Goal: Task Accomplishment & Management: Use online tool/utility

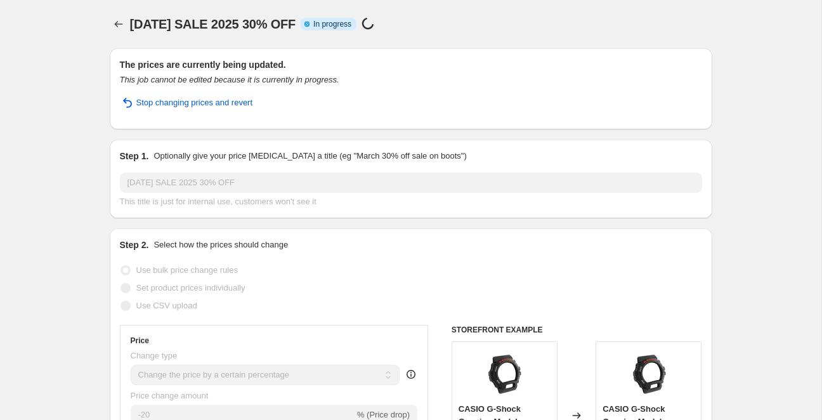
select select "percentage"
select select "pp"
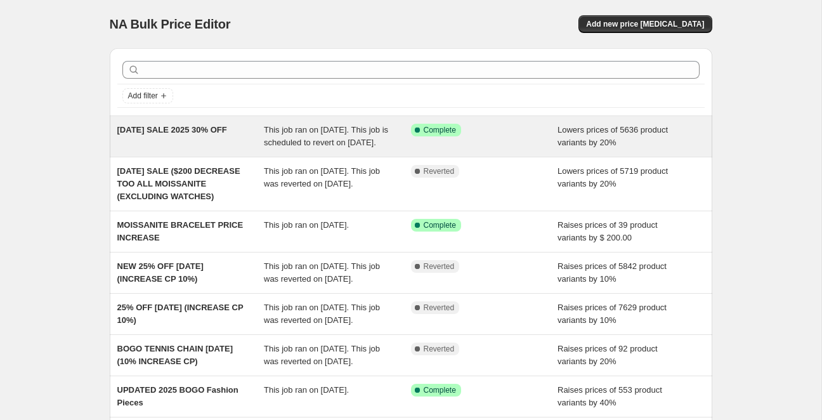
click at [209, 130] on span "[DATE] SALE 2025 30% OFF" at bounding box center [172, 130] width 110 height 10
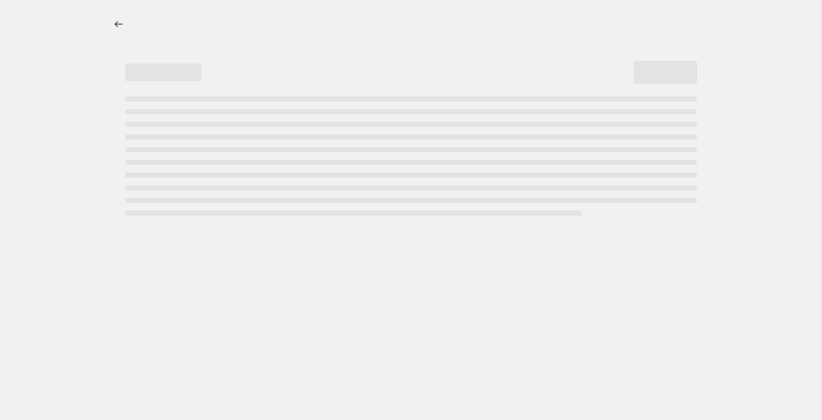
select select "percentage"
select select "pp"
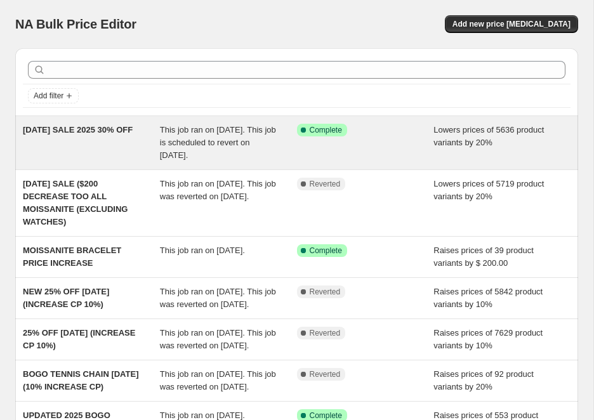
click at [176, 131] on span "This job ran on [DATE]. This job is scheduled to revert on [DATE]." at bounding box center [218, 142] width 116 height 35
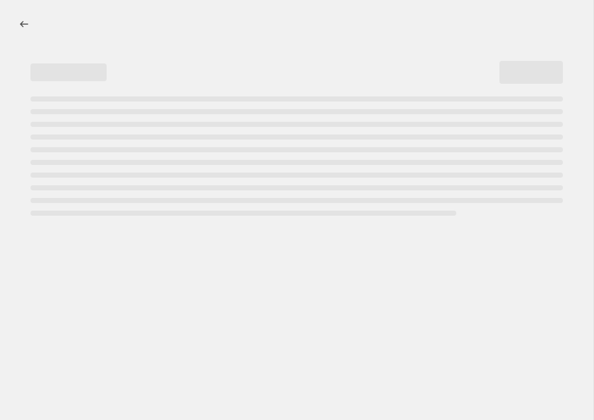
select select "percentage"
select select "pp"
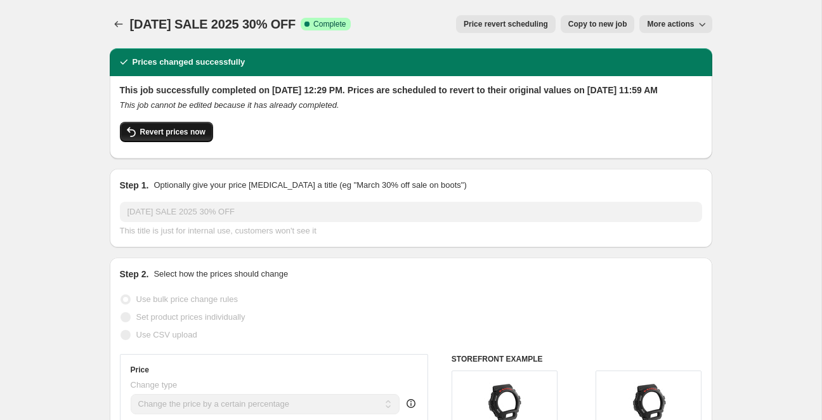
click at [157, 137] on span "Revert prices now" at bounding box center [172, 132] width 65 height 10
checkbox input "false"
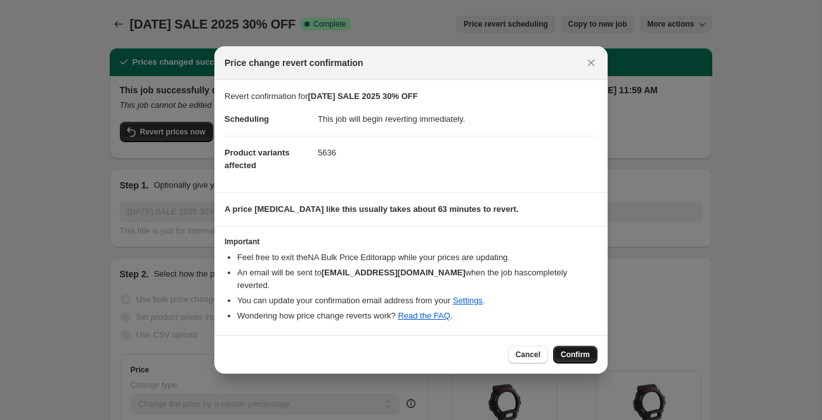
click at [573, 350] on span "Confirm" at bounding box center [575, 355] width 29 height 10
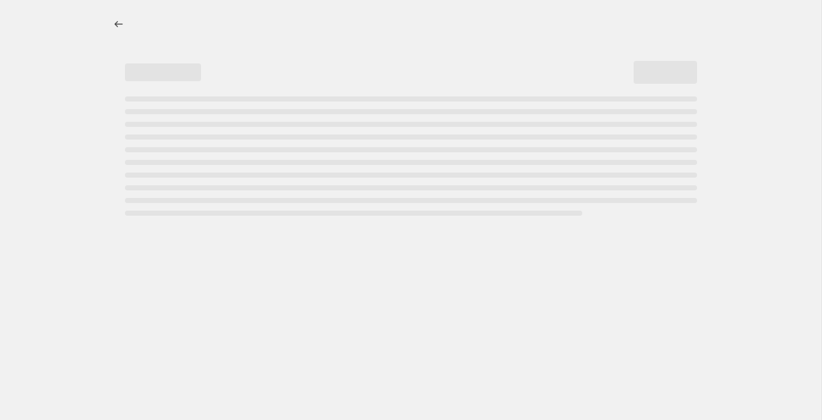
select select "percentage"
select select "pp"
select select "percentage"
select select "pp"
